Goal: Task Accomplishment & Management: Complete application form

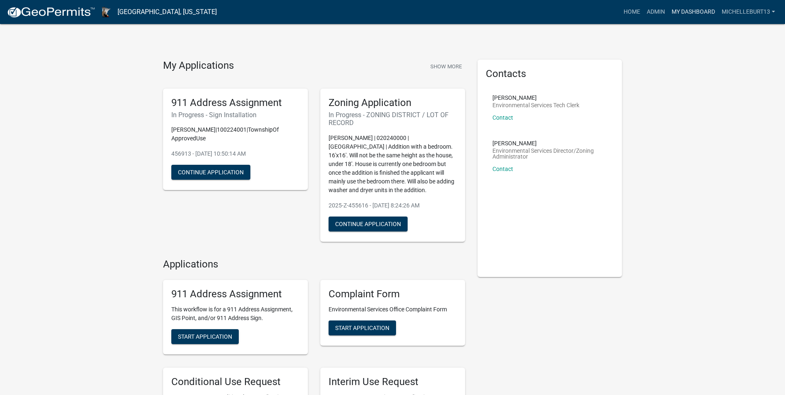
click at [683, 10] on link "My Dashboard" at bounding box center [693, 12] width 50 height 16
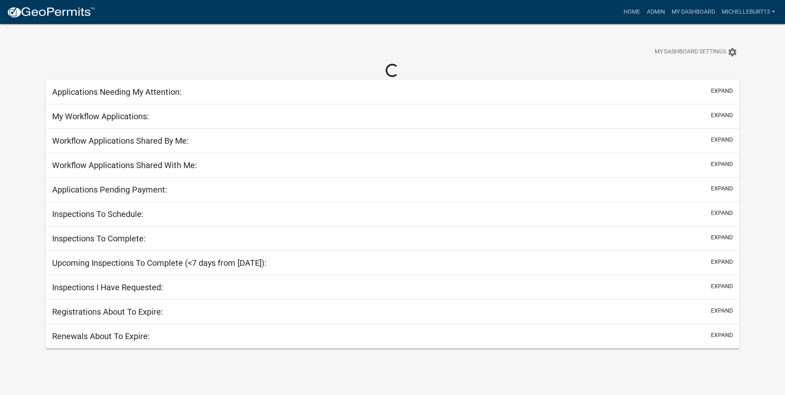
select select "3: 100"
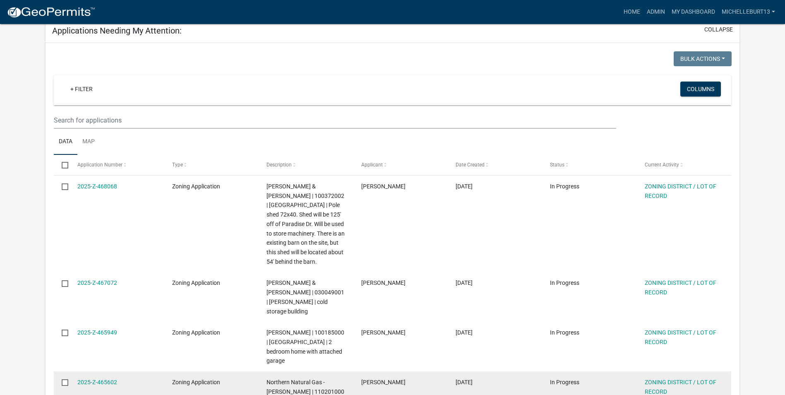
scroll to position [41, 0]
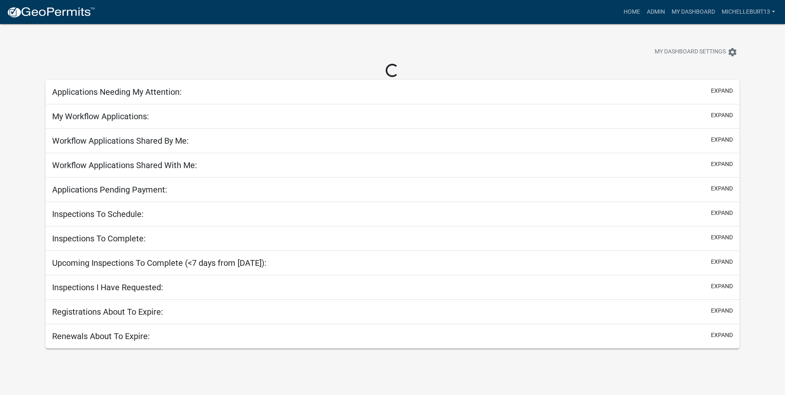
select select "3: 100"
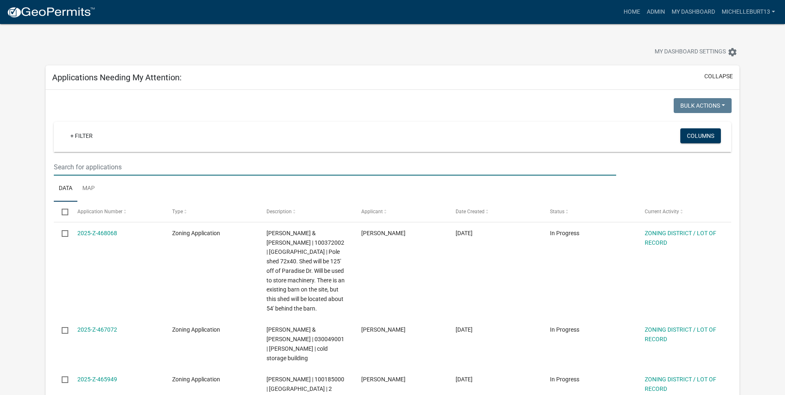
click at [89, 166] on input "text" at bounding box center [335, 167] width 562 height 17
type input "[PERSON_NAME]"
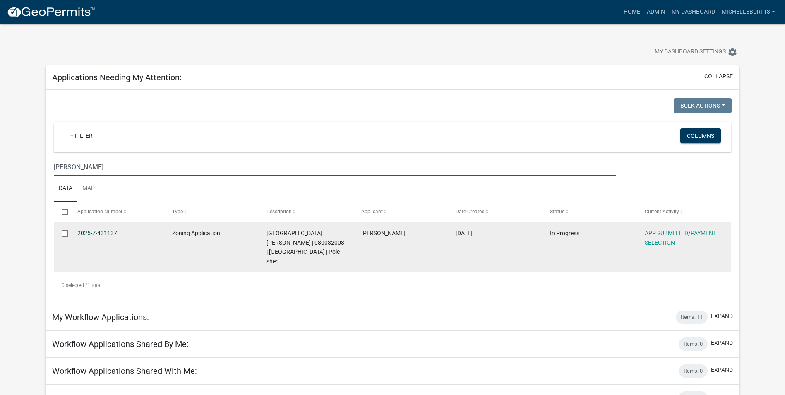
click at [93, 233] on link "2025-Z-431137" at bounding box center [97, 233] width 40 height 7
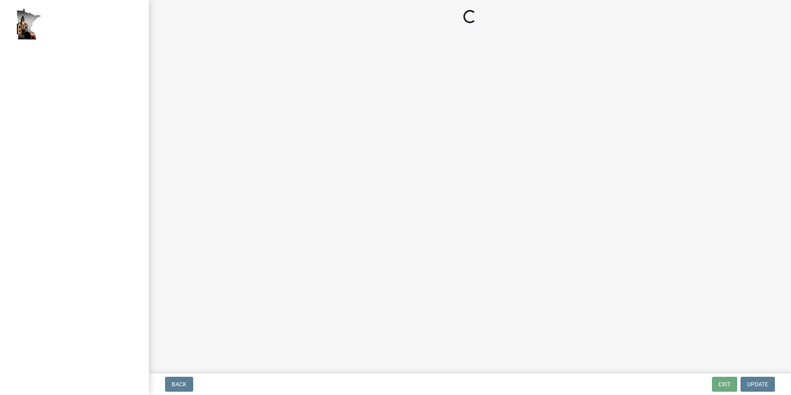
select select "2: 1"
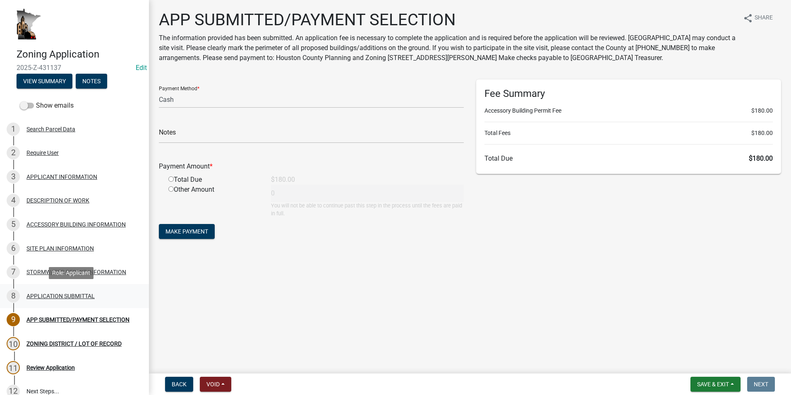
click at [77, 295] on div "APPLICATION SUBMITTAL" at bounding box center [60, 296] width 68 height 6
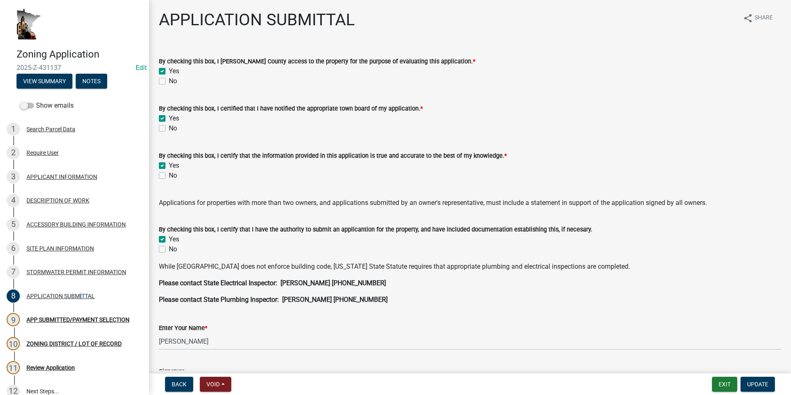
scroll to position [41, 0]
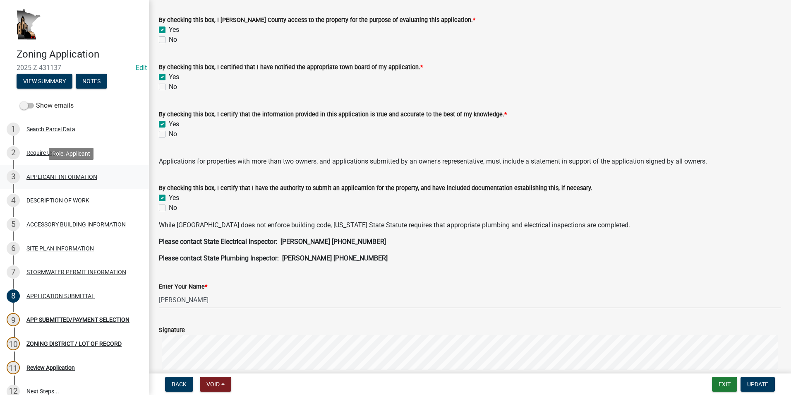
click at [50, 181] on div "3 APPLICANT INFORMATION" at bounding box center [71, 176] width 129 height 13
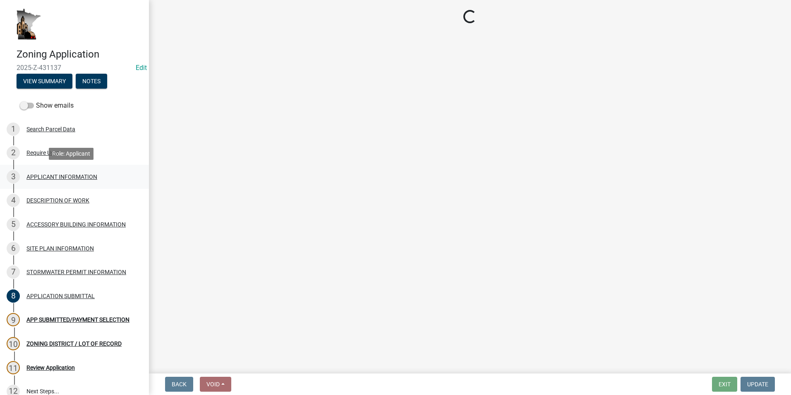
select select "884de254-84a4-4256-8abe-0e7e5fcf6e66"
select select "81c7fadf-c10b-486a-ba53-d59fb5d0dbc6"
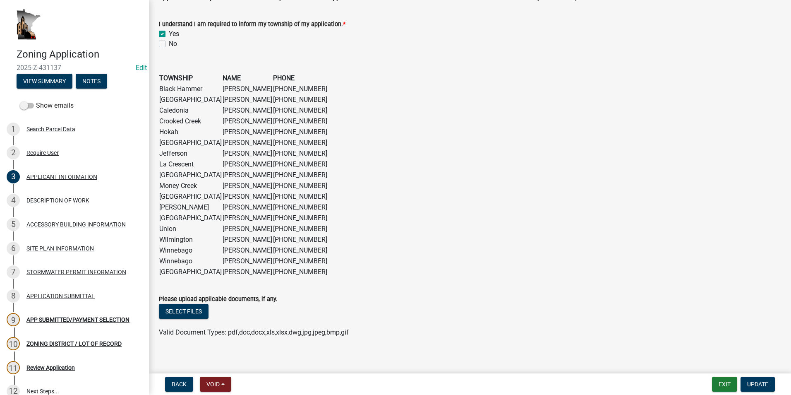
scroll to position [631, 0]
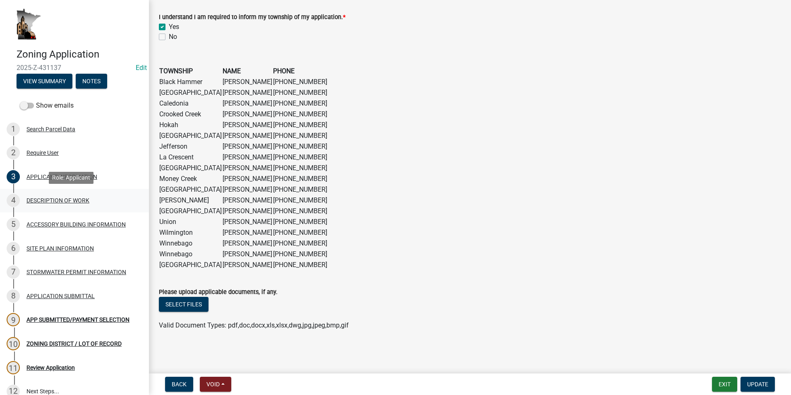
click at [68, 198] on div "DESCRIPTION OF WORK" at bounding box center [57, 200] width 63 height 6
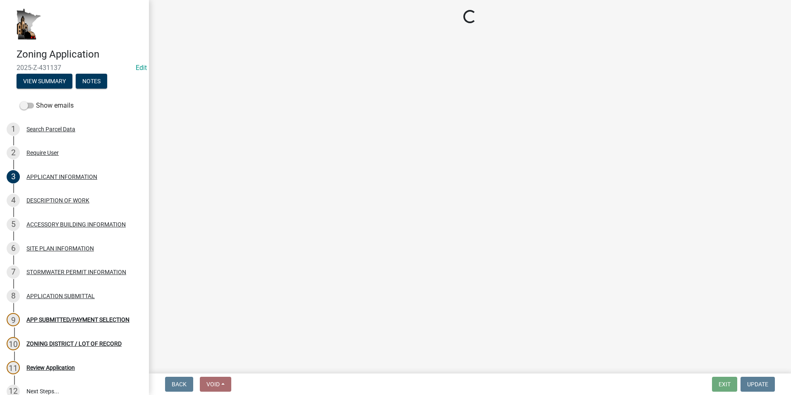
select select "39f6a2ab-0467-4f26-9b22-6b4c409785cf"
select select "6b2df0b1-1bbf-4b0d-81aa-b5436c1888e7"
select select "b77d4c88-b606-4875-889f-ef493ebc67f8"
select select "07ce3bd5-44c8-48c7-a7da-ecbfde3ea753"
select select "865858fb-cec4-4771-ade1-629df977e661"
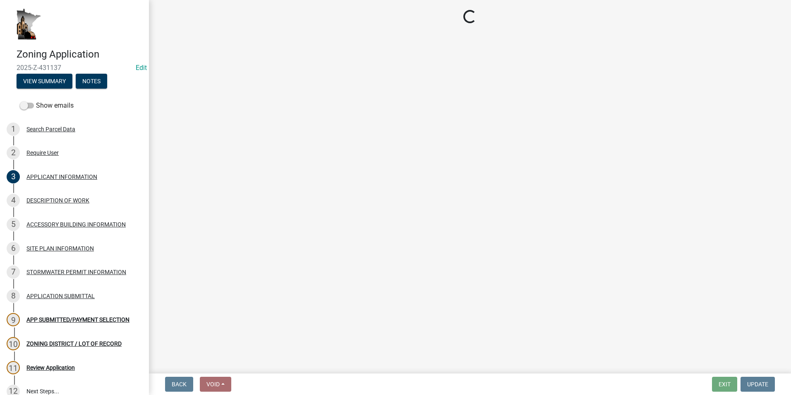
select select "c0af4bca-2ac9-43a4-954a-b6dfd2bb8fae"
select select "79149638-379e-4eb8-8707-a078303474c9"
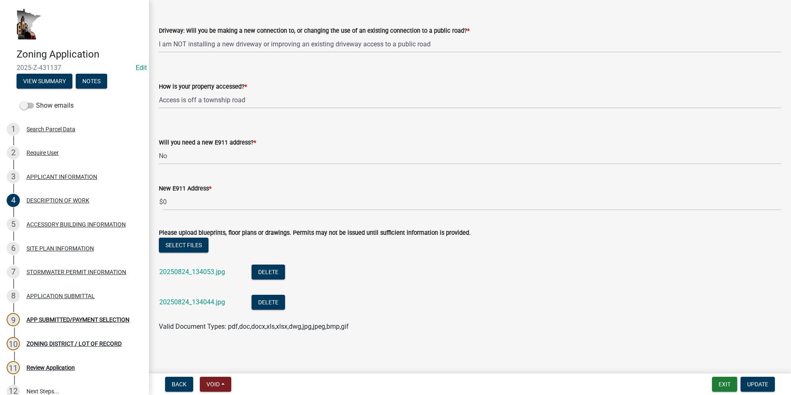
scroll to position [579, 0]
click at [65, 179] on div "APPLICANT INFORMATION" at bounding box center [61, 177] width 71 height 6
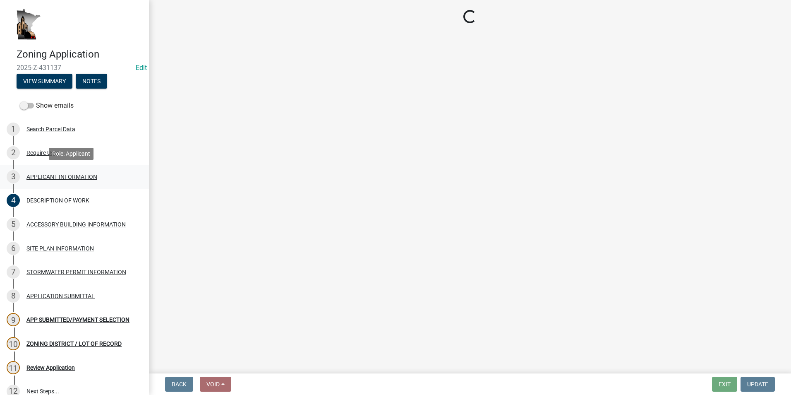
scroll to position [0, 0]
select select "884de254-84a4-4256-8abe-0e7e5fcf6e66"
select select "81c7fadf-c10b-486a-ba53-d59fb5d0dbc6"
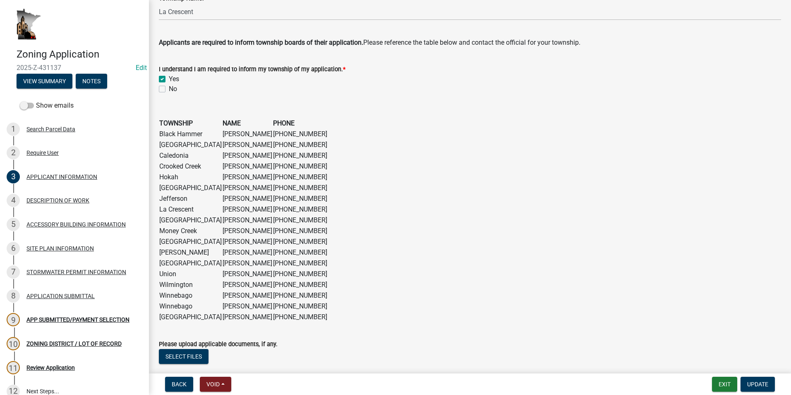
scroll to position [631, 0]
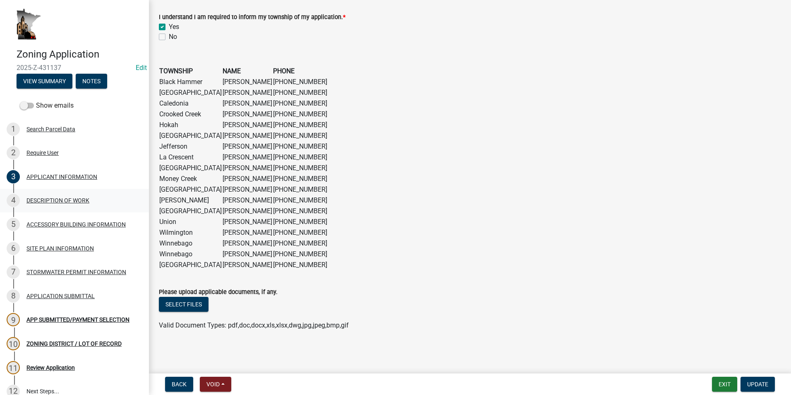
drag, startPoint x: 91, startPoint y: 200, endPoint x: 106, endPoint y: 203, distance: 15.3
click at [91, 200] on div "4 DESCRIPTION OF WORK" at bounding box center [71, 200] width 129 height 13
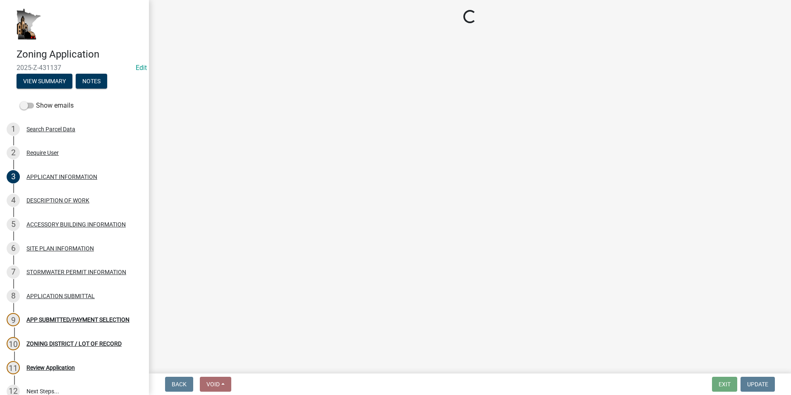
select select "39f6a2ab-0467-4f26-9b22-6b4c409785cf"
select select "6b2df0b1-1bbf-4b0d-81aa-b5436c1888e7"
select select "b77d4c88-b606-4875-889f-ef493ebc67f8"
select select "07ce3bd5-44c8-48c7-a7da-ecbfde3ea753"
select select "865858fb-cec4-4771-ade1-629df977e661"
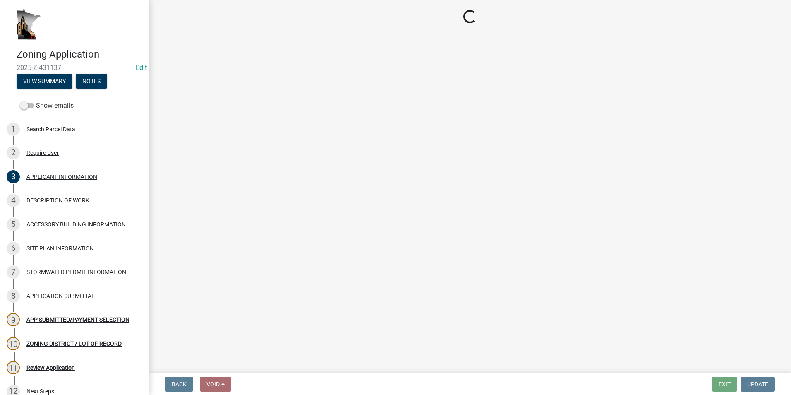
select select "c0af4bca-2ac9-43a4-954a-b6dfd2bb8fae"
select select "79149638-379e-4eb8-8707-a078303474c9"
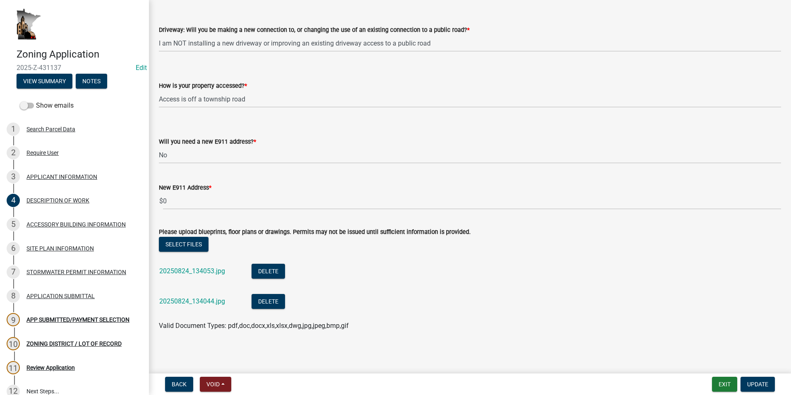
scroll to position [580, 0]
click at [208, 272] on link "20250824_134053.jpg" at bounding box center [192, 271] width 66 height 8
click at [202, 300] on link "20250824_134044.jpg" at bounding box center [192, 301] width 66 height 8
click at [46, 224] on div "ACCESSORY BUILDING INFORMATION" at bounding box center [75, 224] width 99 height 6
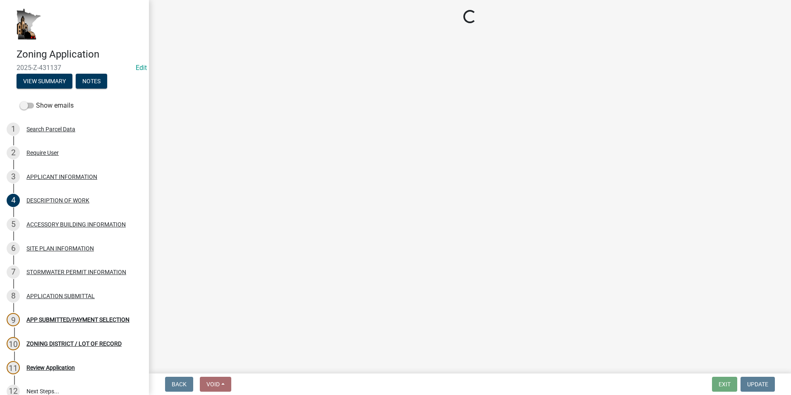
select select "88703b1b-78c7-4d2b-862c-09a913535c10"
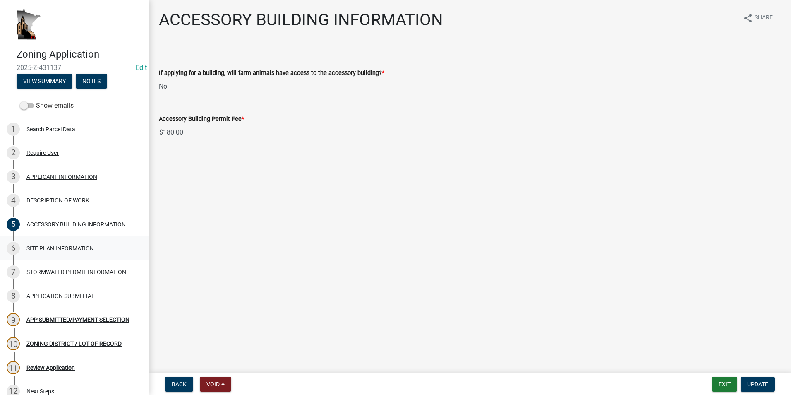
click at [63, 245] on div "SITE PLAN INFORMATION" at bounding box center [59, 248] width 67 height 6
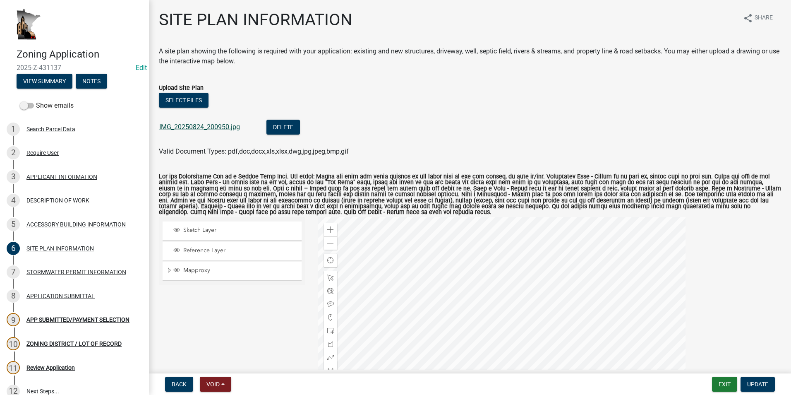
click at [201, 127] on link "IMG_20250824_200950.jpg" at bounding box center [199, 127] width 81 height 8
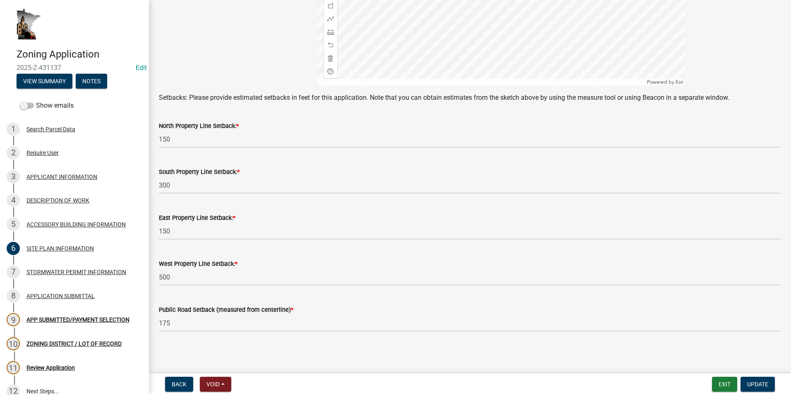
scroll to position [340, 0]
click at [103, 276] on div "7 STORMWATER PERMIT INFORMATION" at bounding box center [71, 271] width 129 height 13
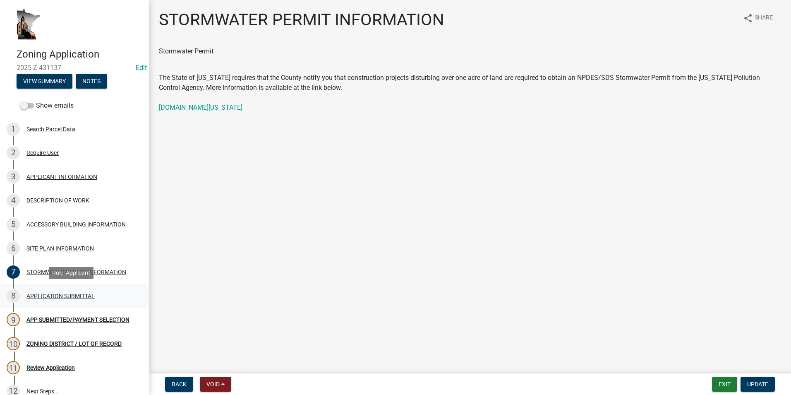
click at [88, 295] on div "APPLICATION SUBMITTAL" at bounding box center [60, 296] width 68 height 6
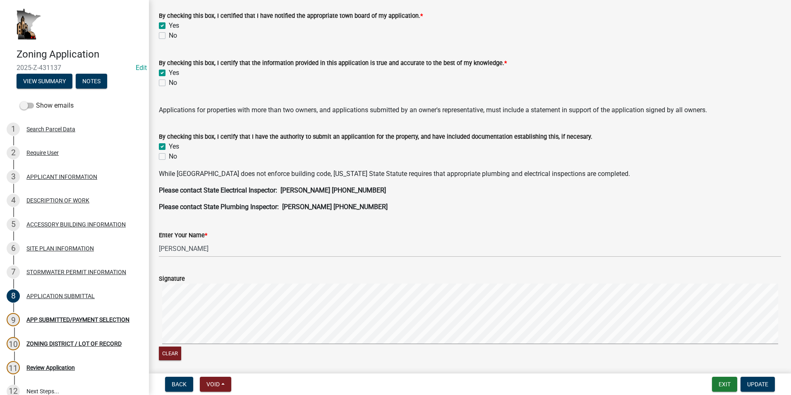
scroll to position [92, 0]
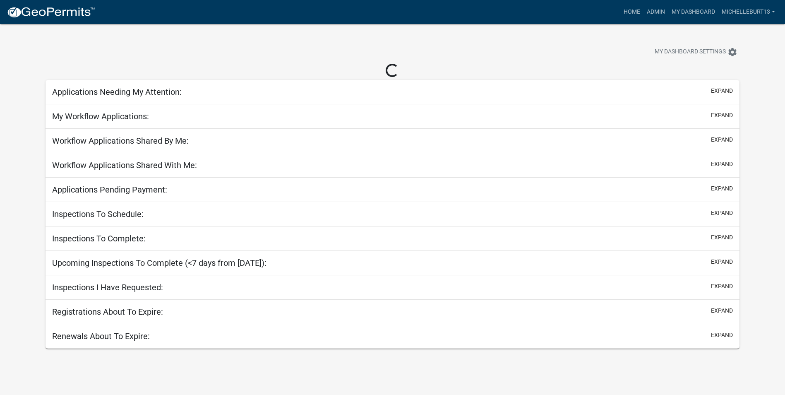
select select "3: 100"
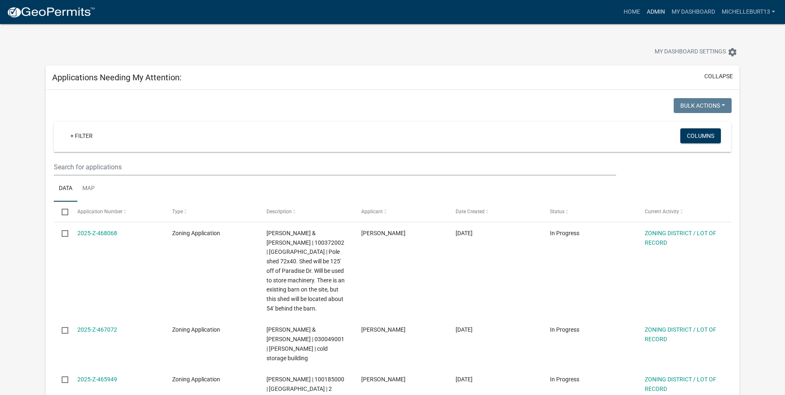
click at [657, 10] on link "Admin" at bounding box center [656, 12] width 25 height 16
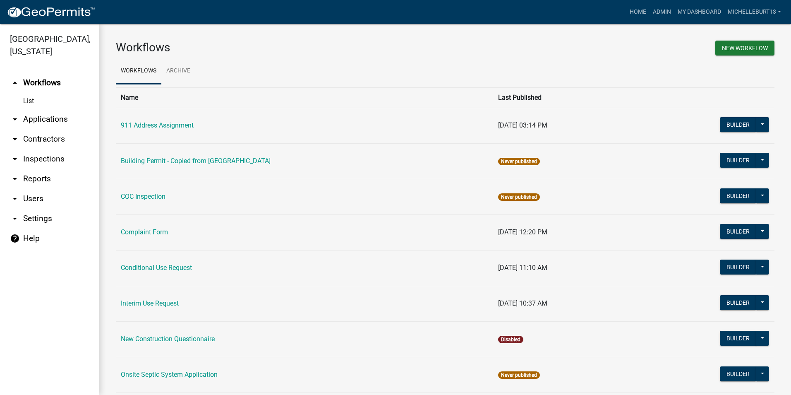
click at [41, 125] on link "arrow_drop_down Applications" at bounding box center [49, 119] width 99 height 20
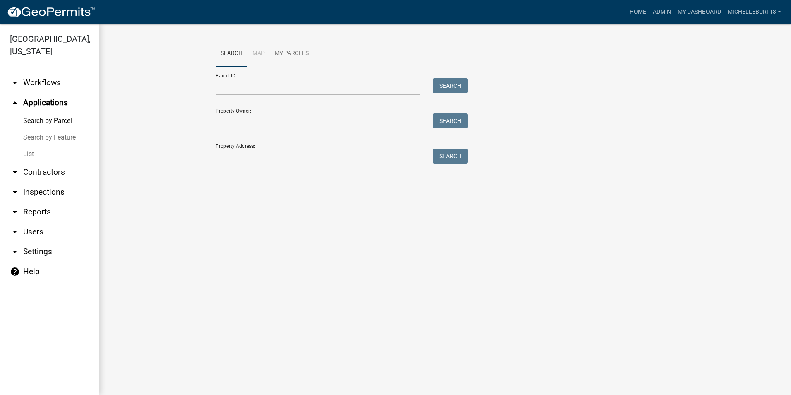
click at [35, 153] on link "List" at bounding box center [49, 154] width 99 height 17
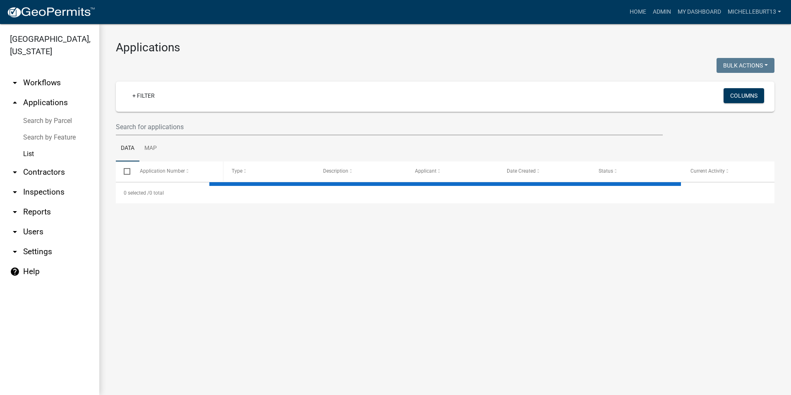
select select "3: 100"
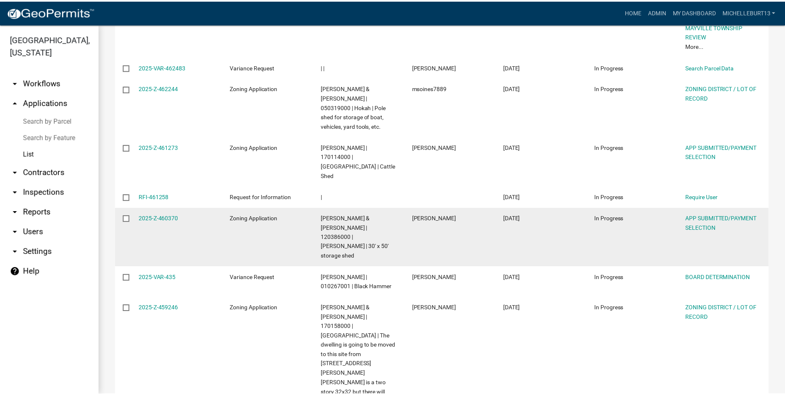
scroll to position [786, 0]
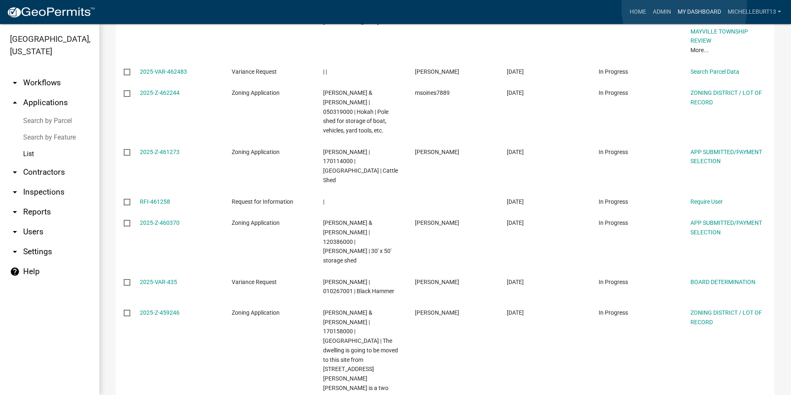
click at [685, 8] on link "My Dashboard" at bounding box center [700, 12] width 50 height 16
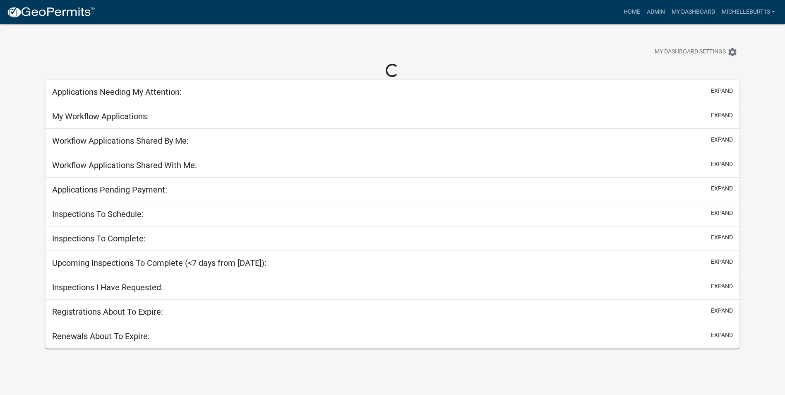
select select "3: 100"
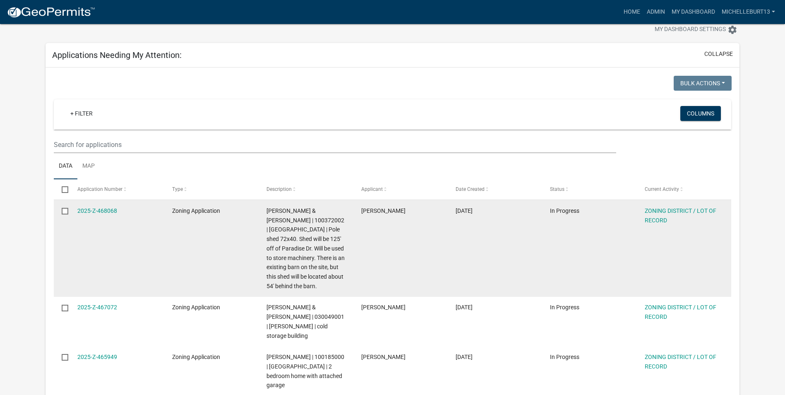
scroll to position [83, 0]
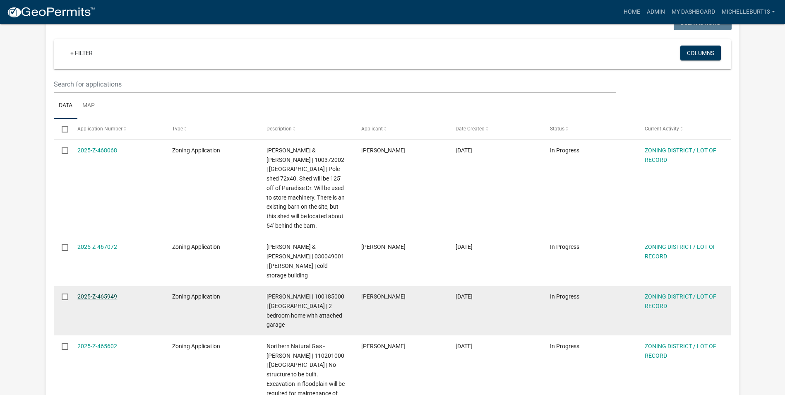
drag, startPoint x: 103, startPoint y: 288, endPoint x: 114, endPoint y: 288, distance: 11.2
click at [103, 293] on link "2025-Z-465949" at bounding box center [97, 296] width 40 height 7
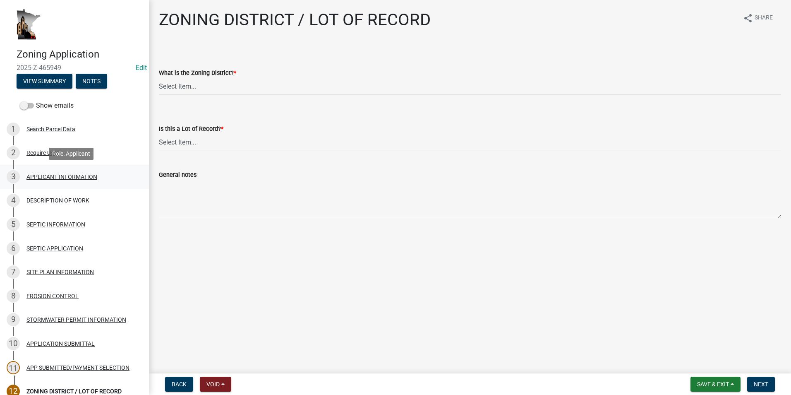
click at [70, 174] on div "APPLICANT INFORMATION" at bounding box center [61, 177] width 71 height 6
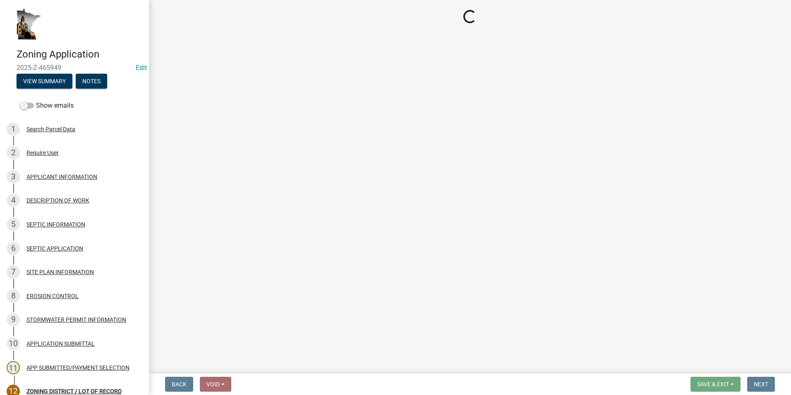
select select "884de254-84a4-4256-8abe-0e7e5fcf6e66"
select select "d14d1f4c-a28c-4eb0-8a73-cde11adbe8d4"
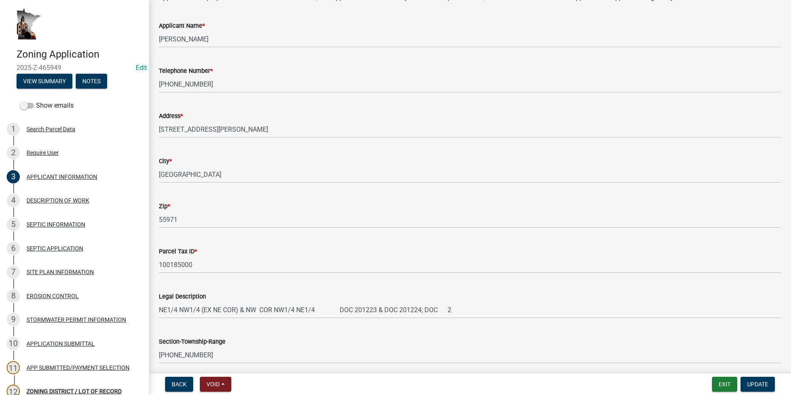
scroll to position [124, 0]
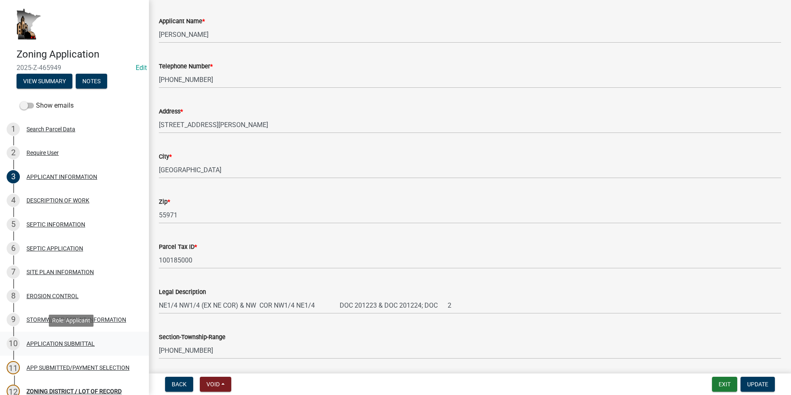
drag, startPoint x: 41, startPoint y: 345, endPoint x: 52, endPoint y: 345, distance: 11.6
click at [41, 345] on div "APPLICATION SUBMITTAL" at bounding box center [60, 344] width 68 height 6
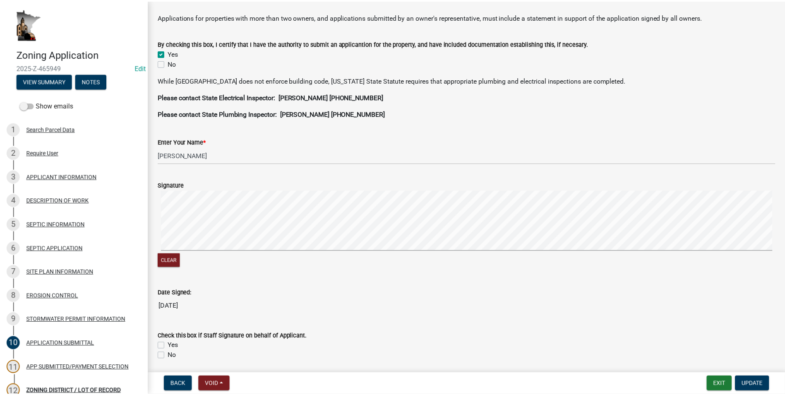
scroll to position [207, 0]
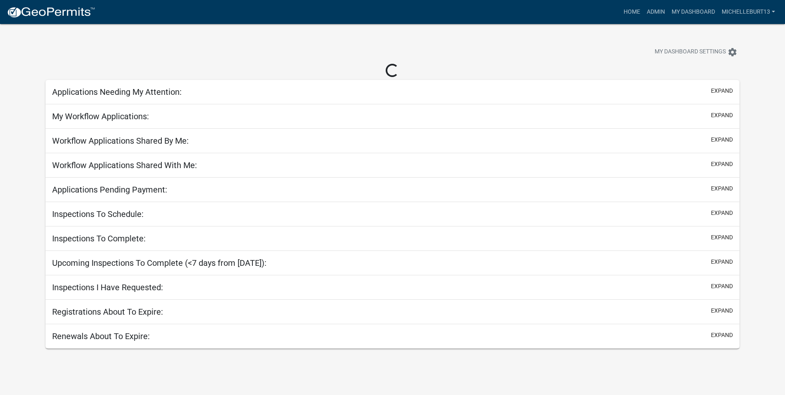
select select "3: 100"
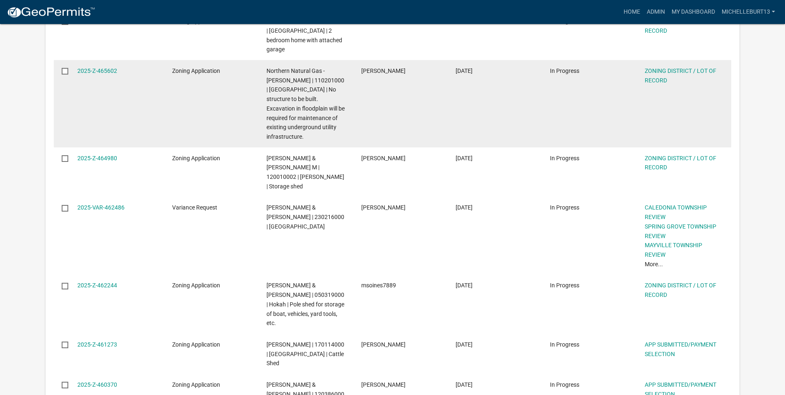
scroll to position [373, 0]
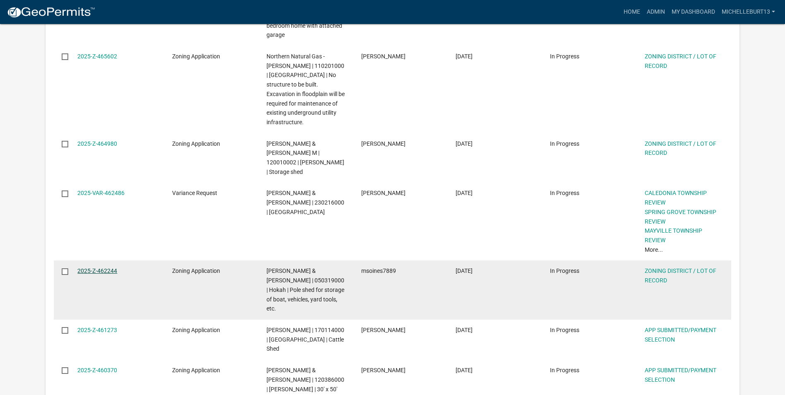
click at [108, 267] on link "2025-Z-462244" at bounding box center [97, 270] width 40 height 7
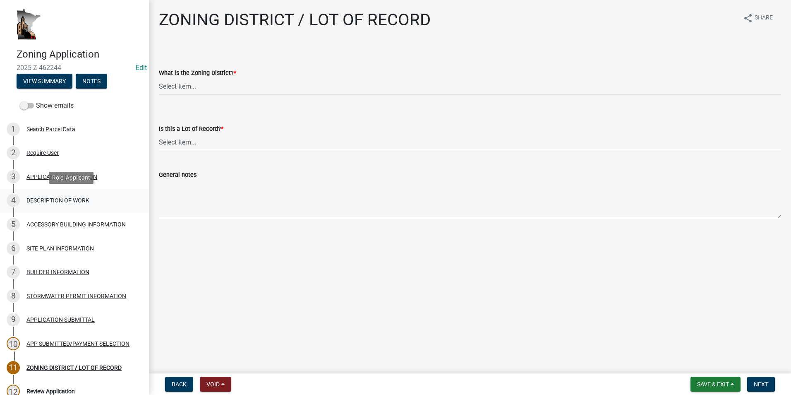
click at [71, 200] on div "DESCRIPTION OF WORK" at bounding box center [57, 200] width 63 height 6
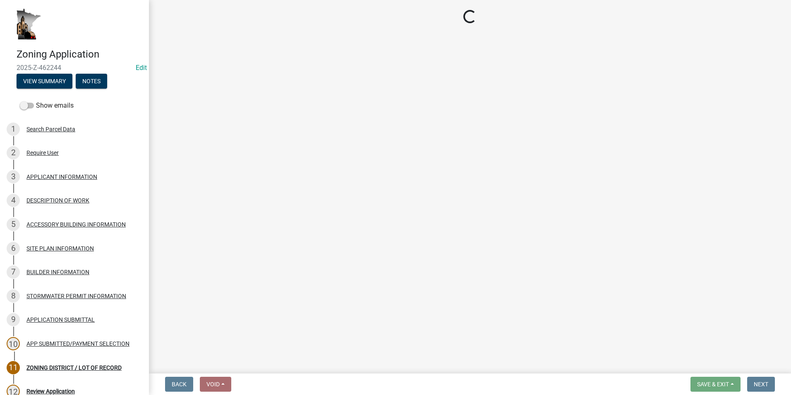
select select "6b2df0b1-1bbf-4b0d-81aa-b5436c1888e7"
select select "b77d4c88-b606-4875-889f-ef493ebc67f8"
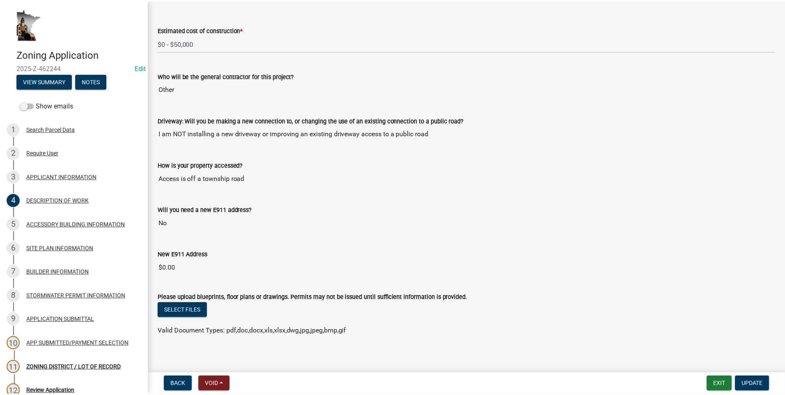
scroll to position [460, 0]
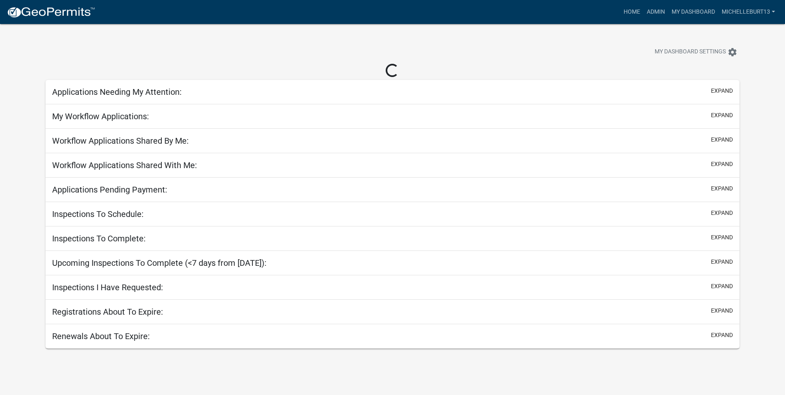
select select "3: 100"
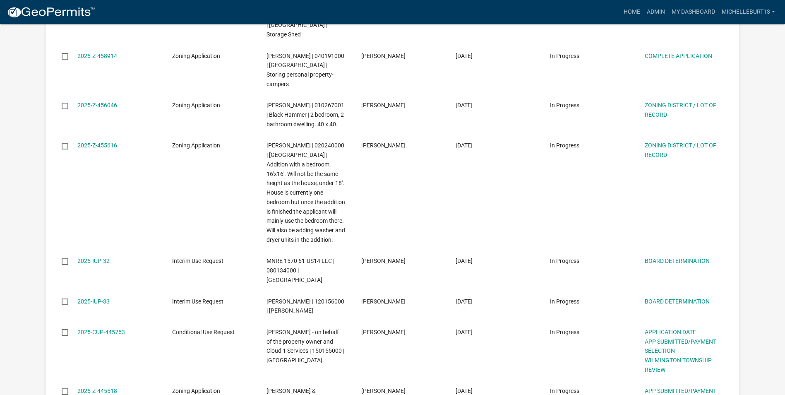
scroll to position [993, 0]
